Goal: Task Accomplishment & Management: Use online tool/utility

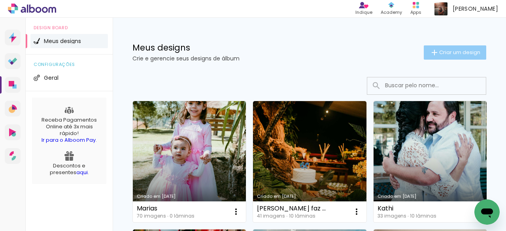
click at [446, 52] on span "Criar um design" at bounding box center [459, 52] width 41 height 5
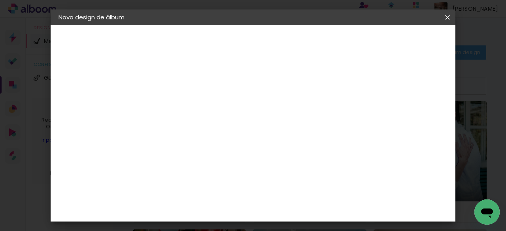
click at [188, 104] on input at bounding box center [188, 106] width 0 height 12
type input "[PERSON_NAME]"
type paper-input "[PERSON_NAME]"
click at [0, 0] on slot "Avançar" at bounding box center [0, 0] width 0 height 0
click at [248, 148] on input at bounding box center [208, 151] width 80 height 10
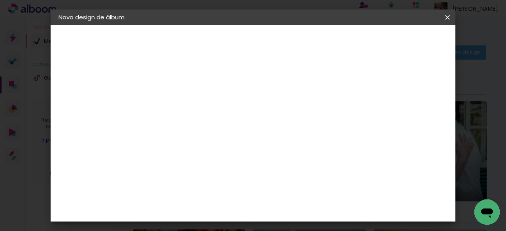
type input "pre"
type paper-input "pre"
click at [219, 211] on paper-item "Premiere" at bounding box center [200, 219] width 70 height 17
click at [0, 0] on slot "Avançar" at bounding box center [0, 0] width 0 height 0
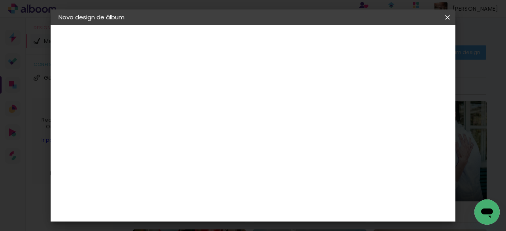
click at [241, 186] on span "20 × 20" at bounding box center [222, 196] width 37 height 21
click at [0, 0] on slot "Avançar" at bounding box center [0, 0] width 0 height 0
drag, startPoint x: 180, startPoint y: 82, endPoint x: 142, endPoint y: 86, distance: 37.8
click at [142, 25] on quentale-album-spec "Iniciar design Iniciar design" at bounding box center [253, 25] width 405 height 0
type input "4"
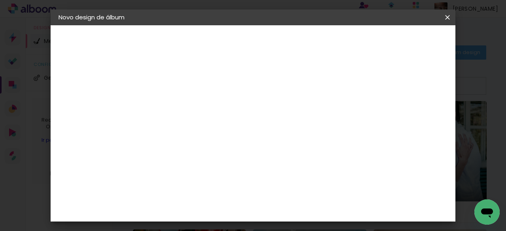
type paper-input "4"
click at [290, 44] on span "Iniciar design" at bounding box center [280, 44] width 18 height 11
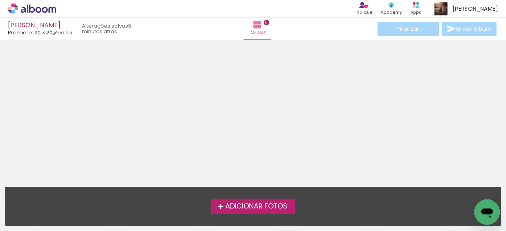
click at [278, 205] on span "Adicionar Fotos" at bounding box center [256, 206] width 62 height 7
click at [0, 0] on input "file" at bounding box center [0, 0] width 0 height 0
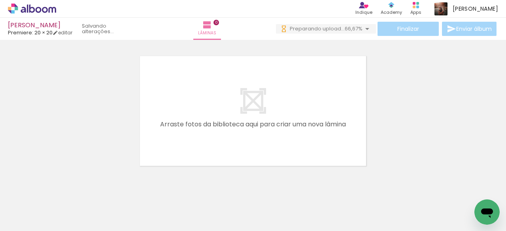
click at [363, 29] on iron-icon at bounding box center [367, 28] width 9 height 9
